Goal: Information Seeking & Learning: Learn about a topic

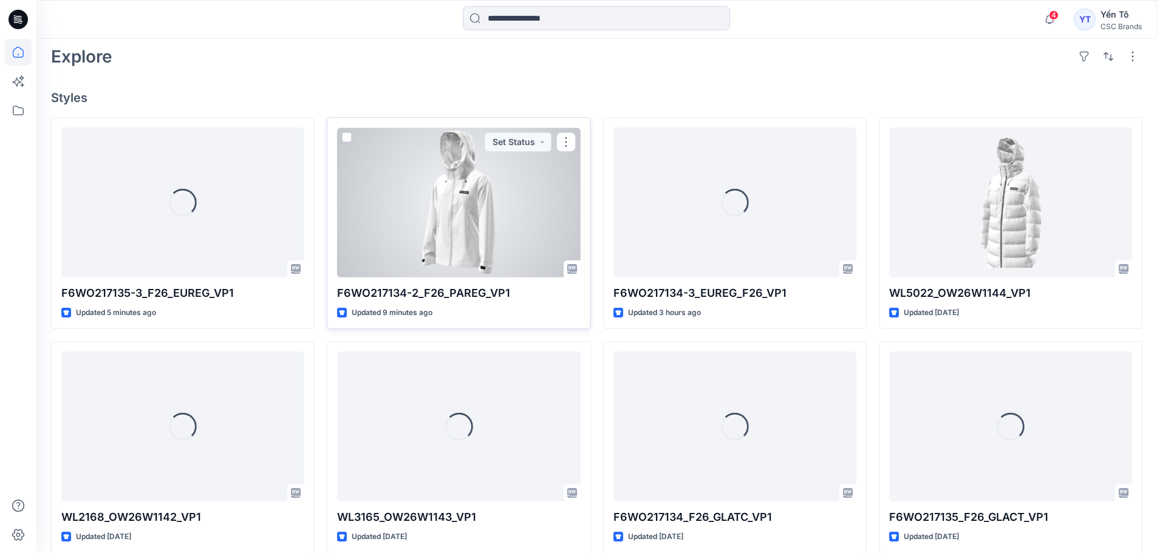
scroll to position [304, 0]
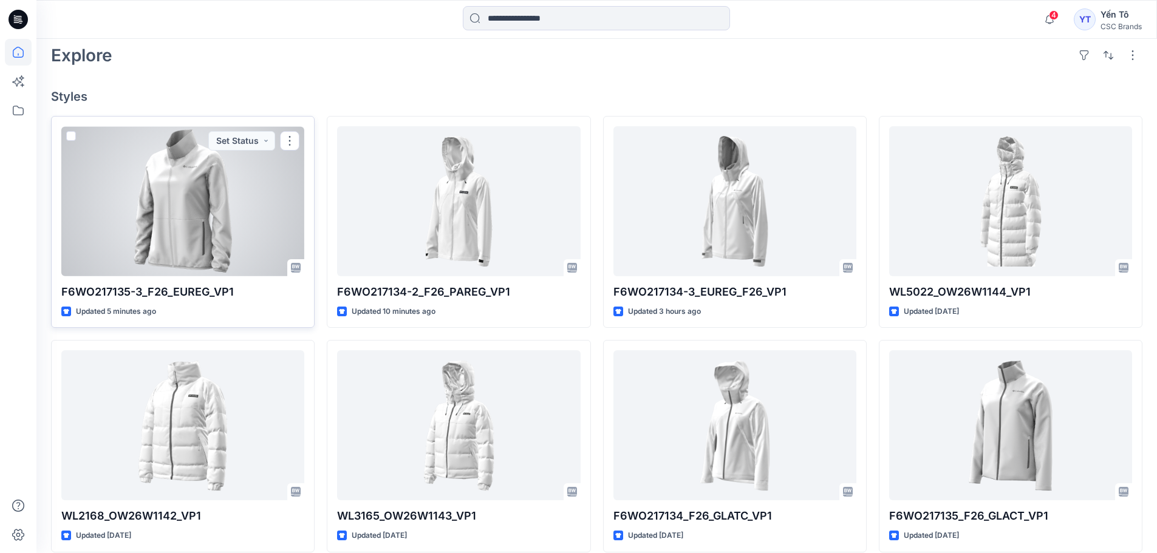
click at [240, 200] on div at bounding box center [182, 201] width 243 height 150
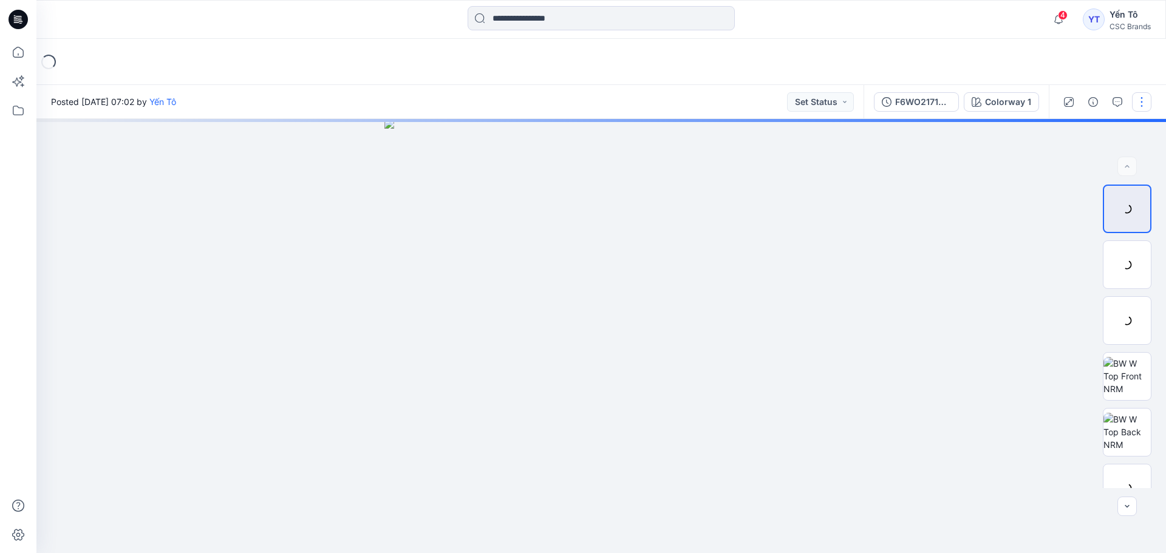
click at [1142, 106] on button "button" at bounding box center [1141, 101] width 19 height 19
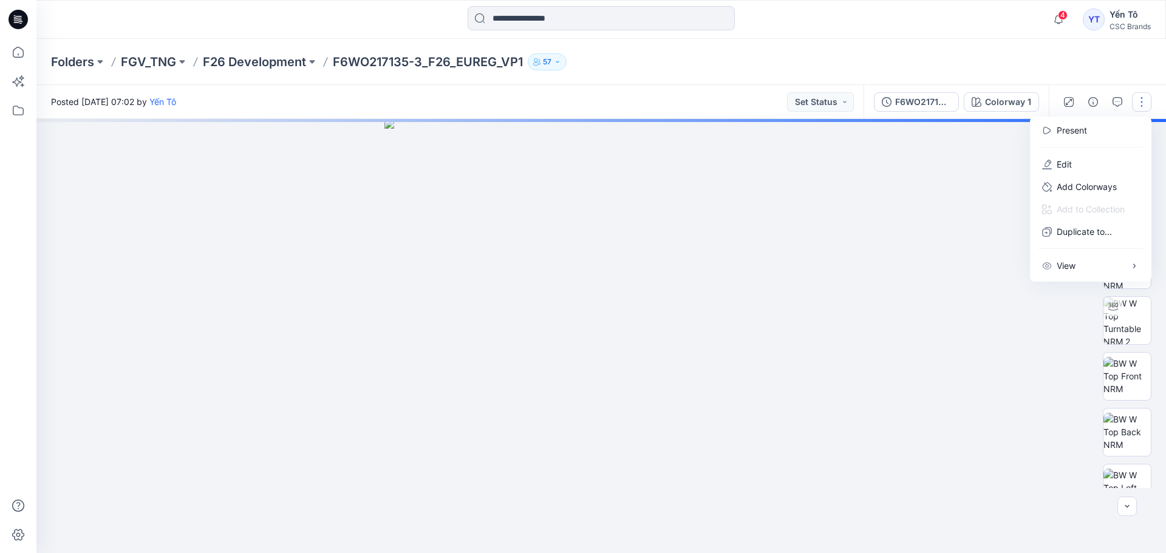
click at [1142, 106] on button "button" at bounding box center [1141, 101] width 19 height 19
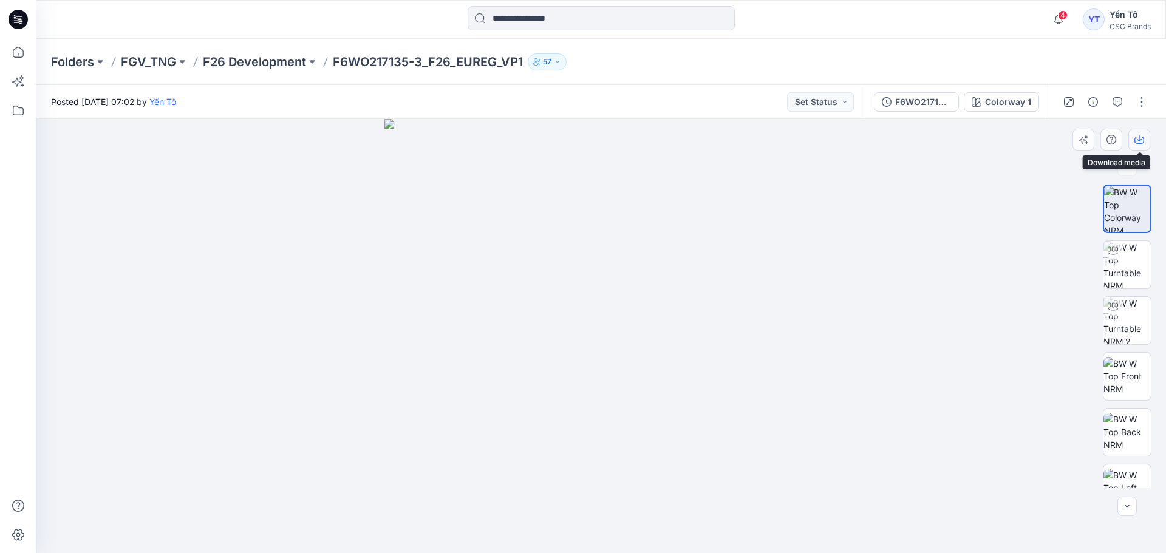
click at [1136, 141] on icon "button" at bounding box center [1139, 140] width 10 height 10
click at [1002, 103] on div "Colorway 1" at bounding box center [1008, 101] width 46 height 13
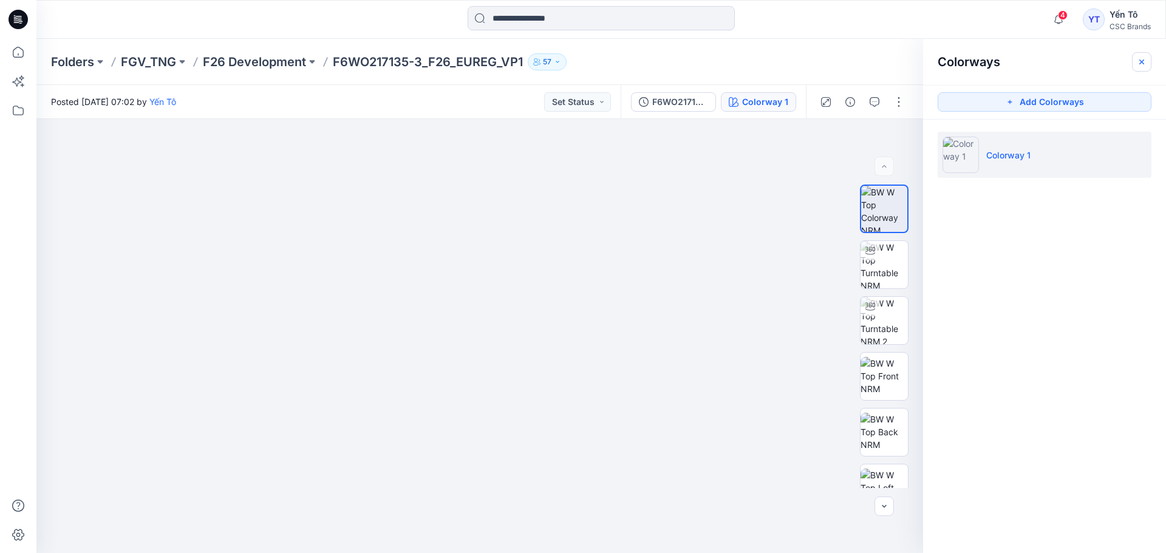
click at [1143, 64] on icon "button" at bounding box center [1142, 62] width 10 height 10
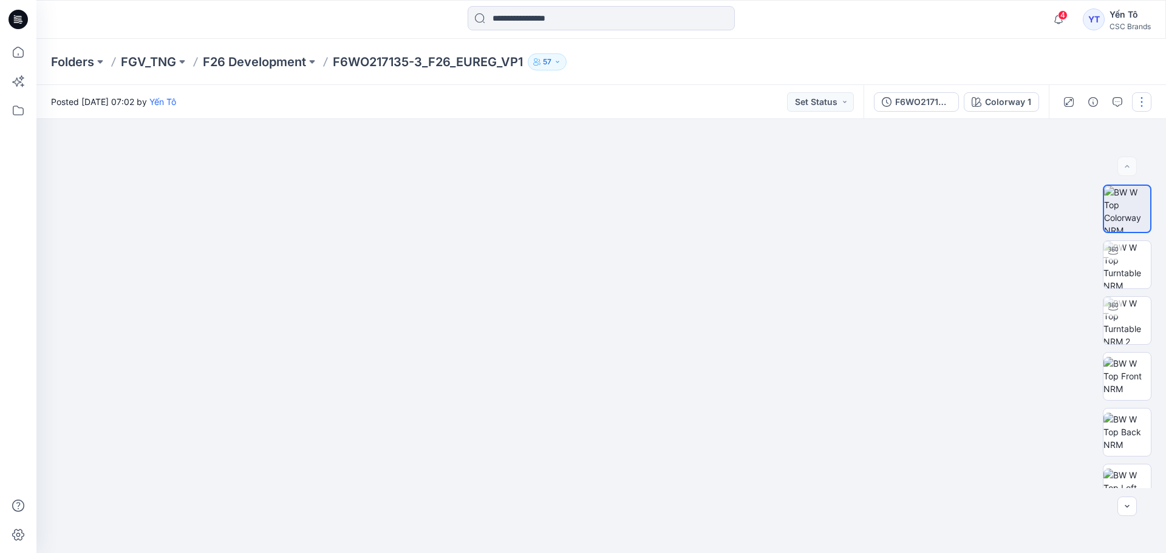
click at [1138, 101] on button "button" at bounding box center [1141, 101] width 19 height 19
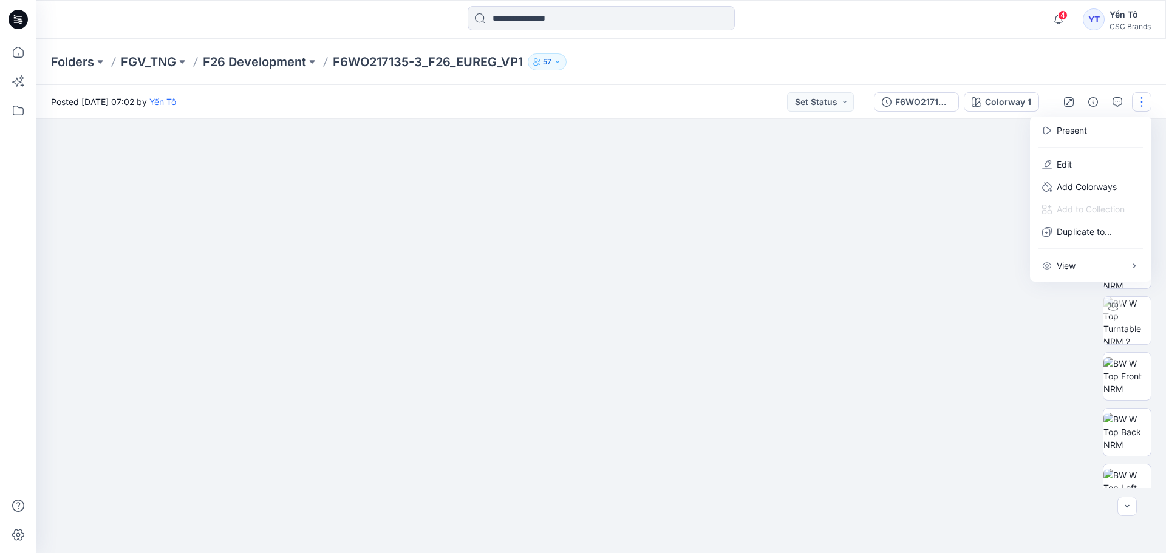
click at [1138, 101] on button "button" at bounding box center [1141, 101] width 19 height 19
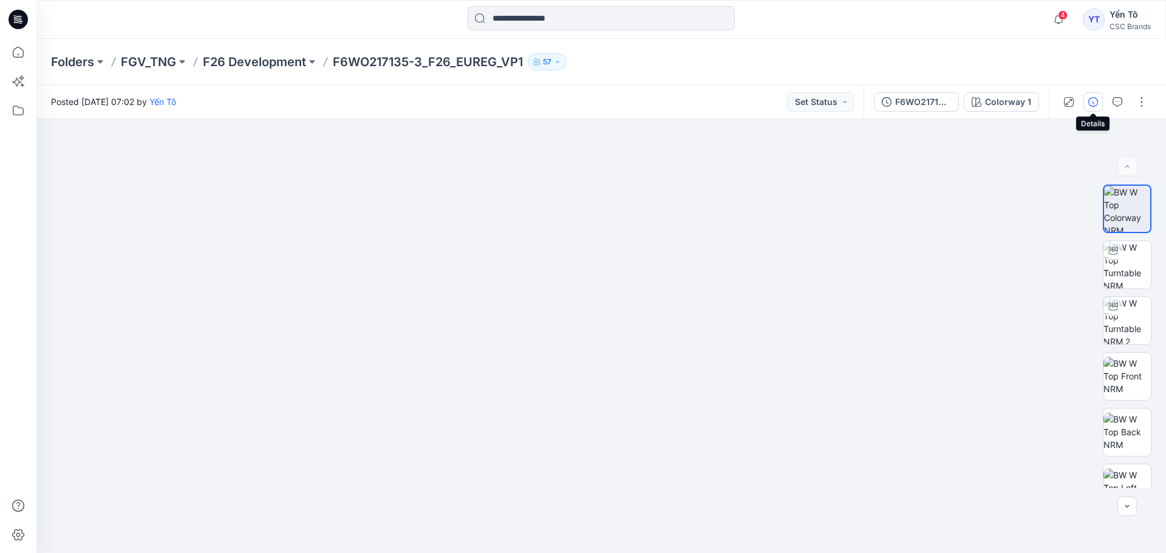
click at [1093, 102] on icon "button" at bounding box center [1093, 102] width 10 height 10
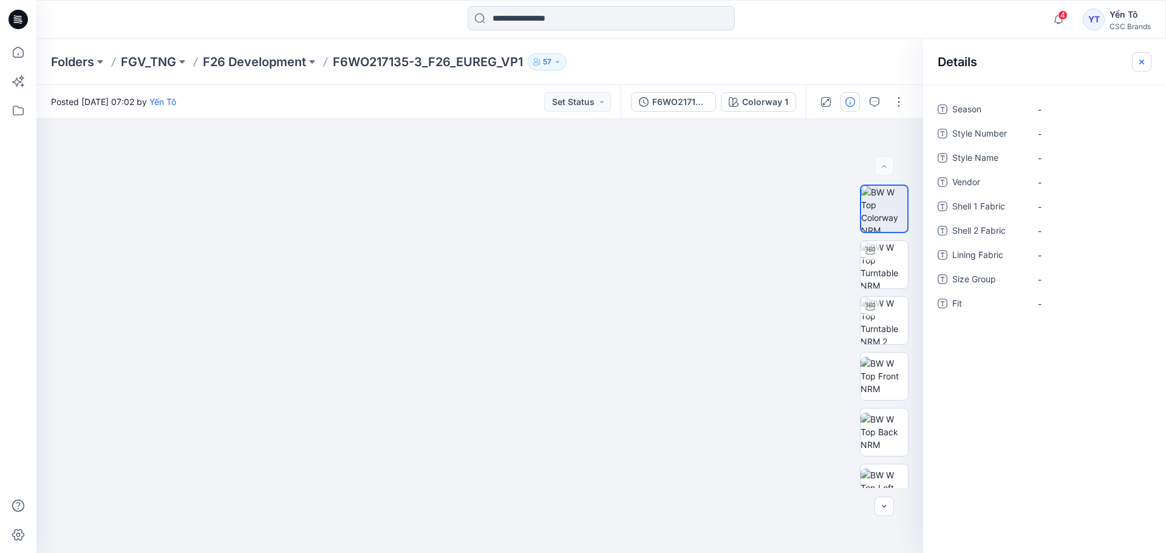
click at [1145, 61] on icon "button" at bounding box center [1142, 62] width 10 height 10
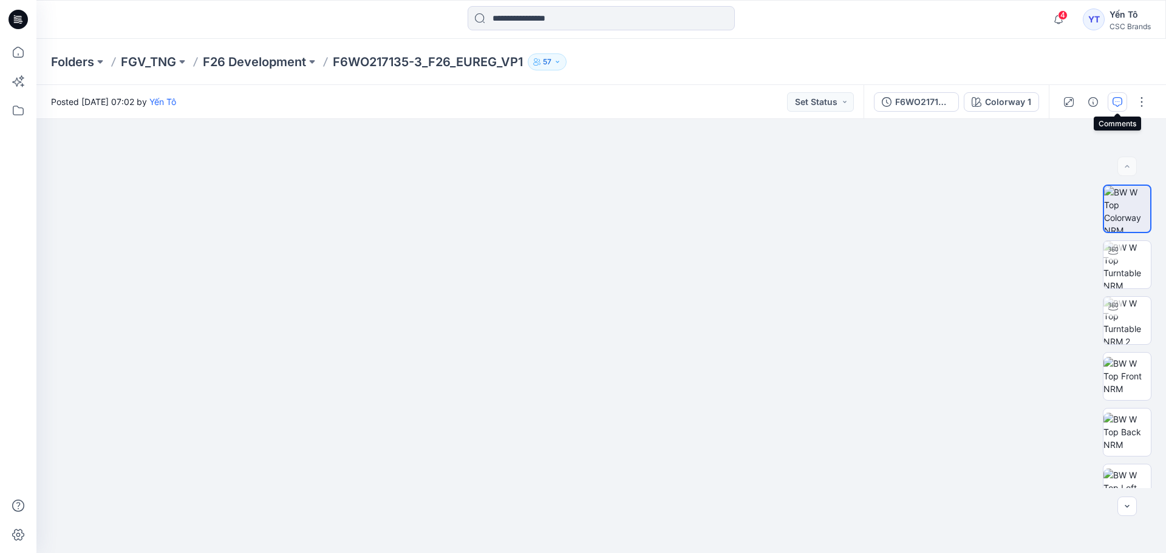
click at [1122, 99] on button "button" at bounding box center [1117, 101] width 19 height 19
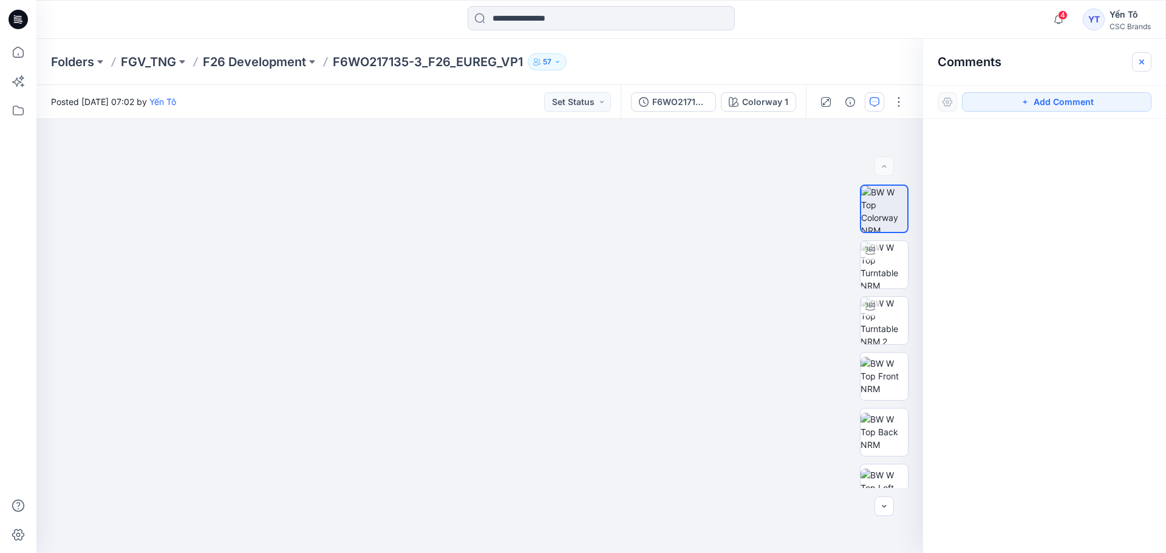
click at [1142, 64] on icon "button" at bounding box center [1142, 62] width 10 height 10
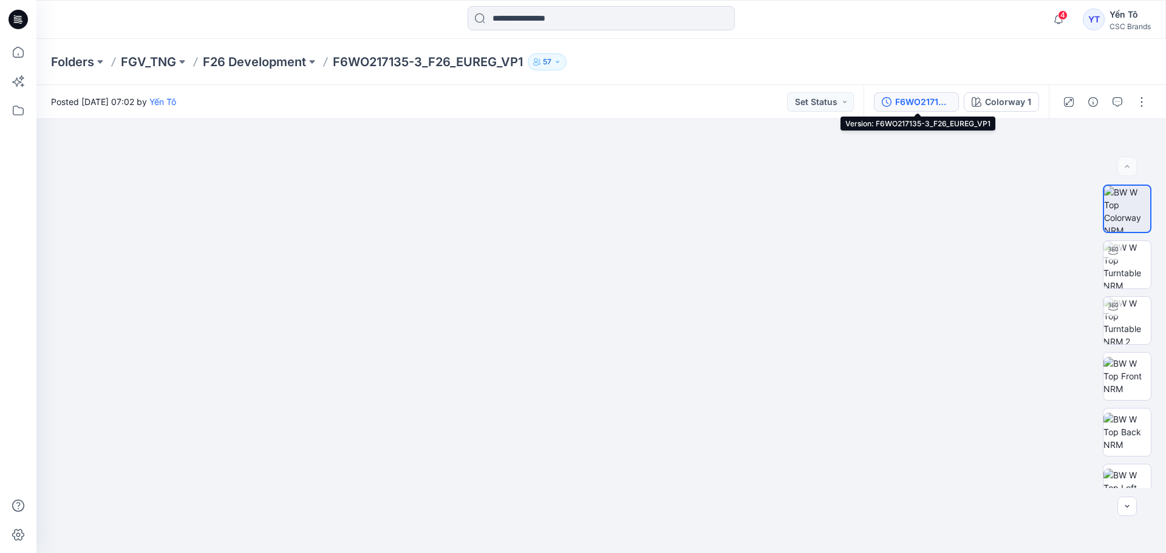
click at [933, 101] on div "F6WO217135-3_F26_EUREG_VP1" at bounding box center [923, 101] width 56 height 13
